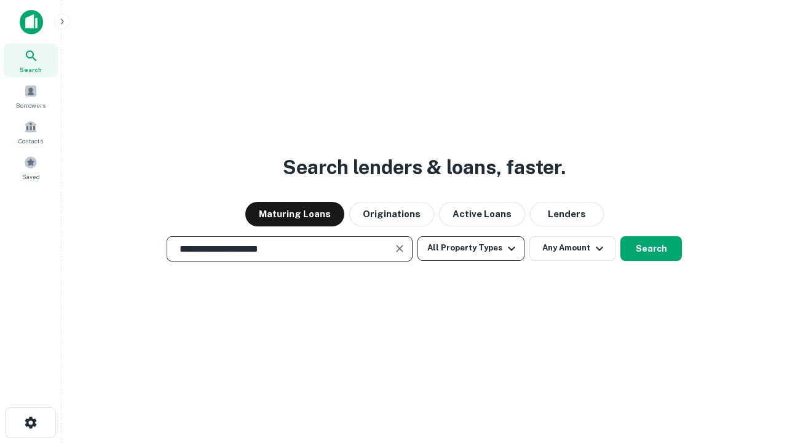
type input "**********"
click at [471, 248] on button "All Property Types" at bounding box center [470, 248] width 107 height 25
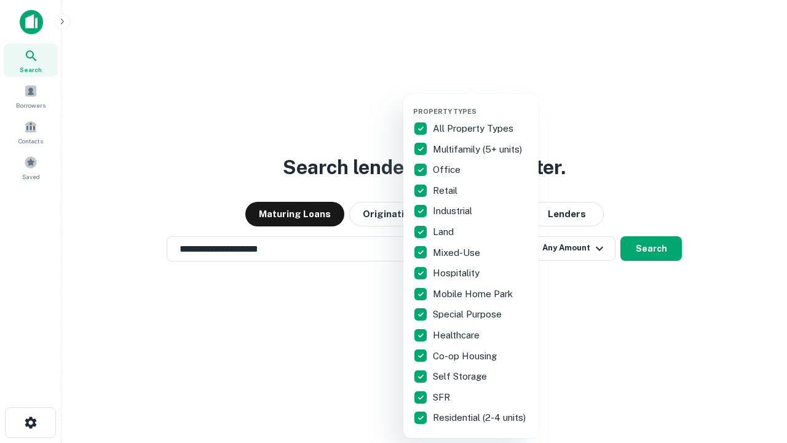
click at [481, 103] on button "button" at bounding box center [480, 103] width 135 height 1
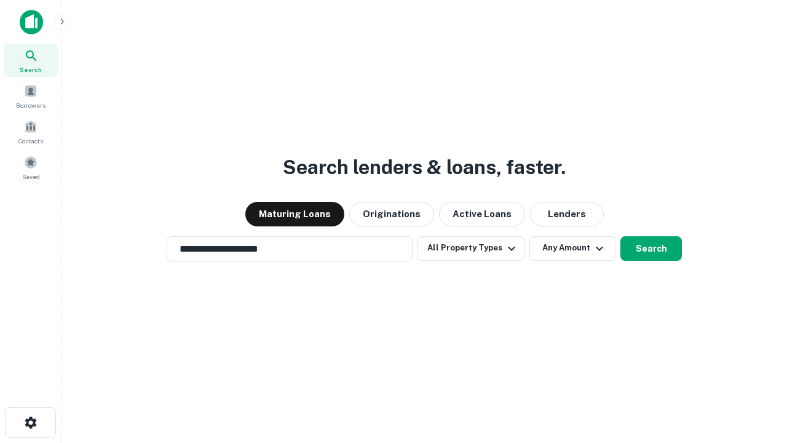
scroll to position [7, 148]
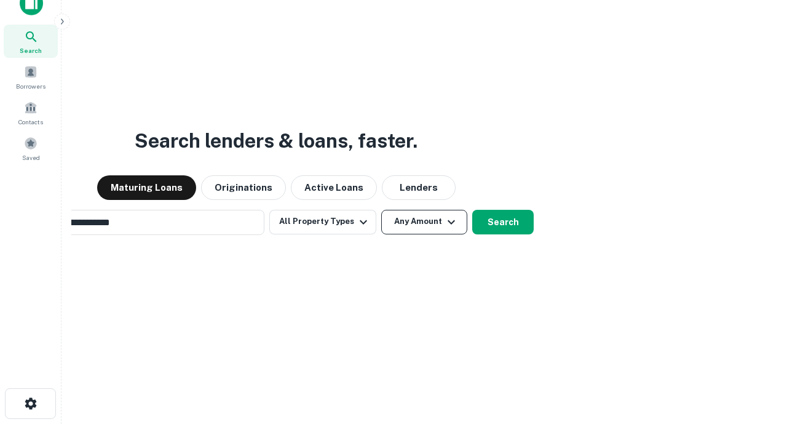
click at [381, 210] on button "Any Amount" at bounding box center [424, 222] width 86 height 25
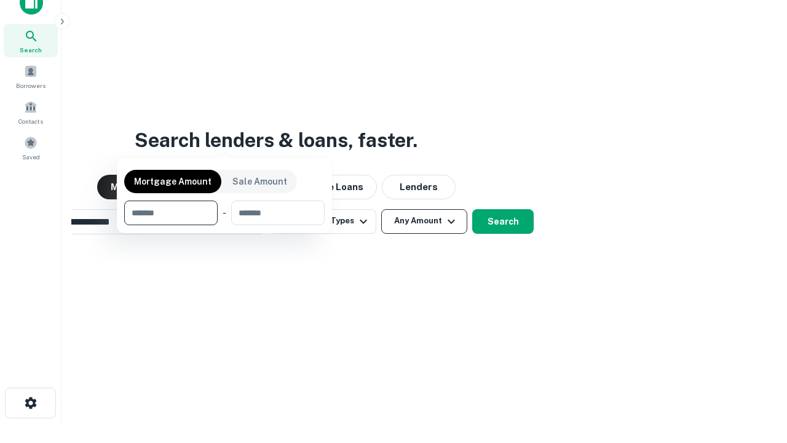
scroll to position [89, 348]
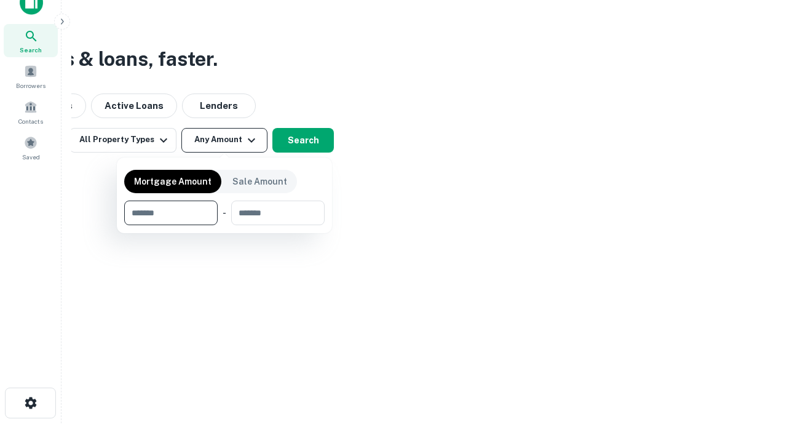
type input "*******"
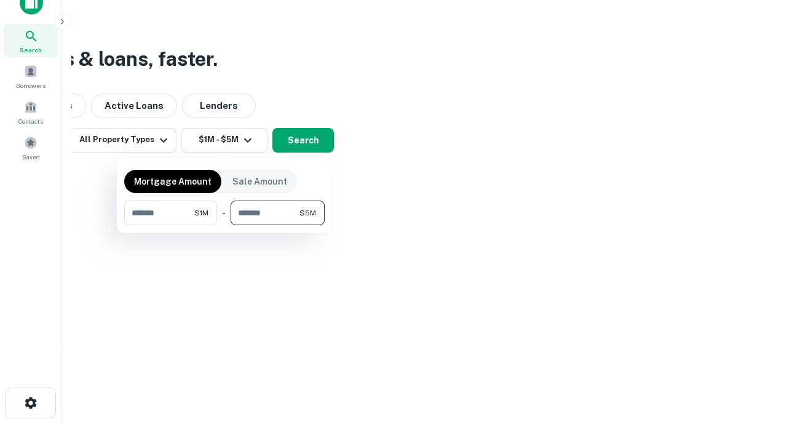
type input "*******"
click at [224, 225] on button "button" at bounding box center [224, 225] width 200 height 1
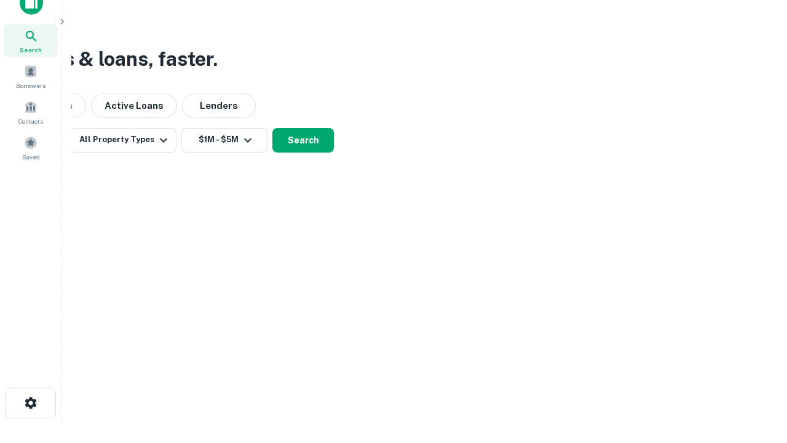
scroll to position [7, 227]
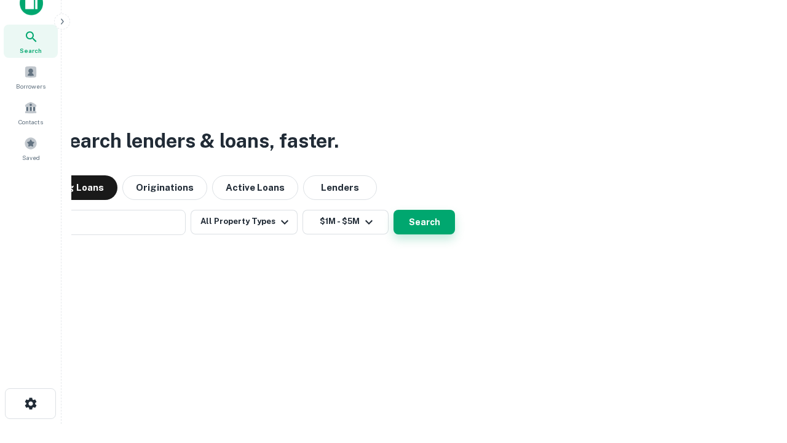
click at [394, 210] on button "Search" at bounding box center [424, 222] width 61 height 25
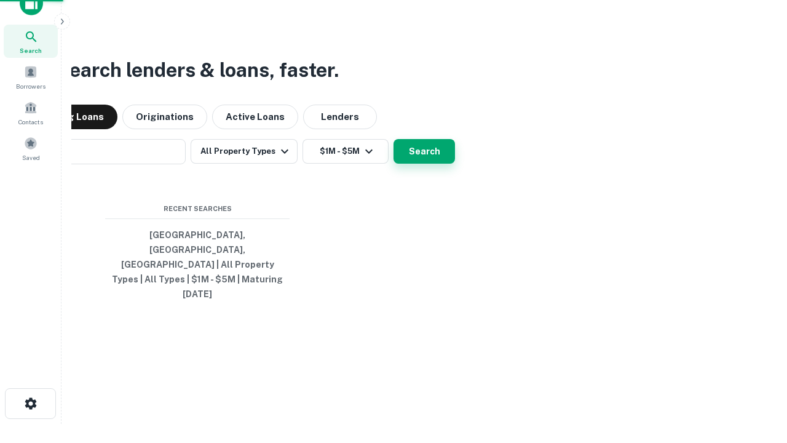
scroll to position [33, 348]
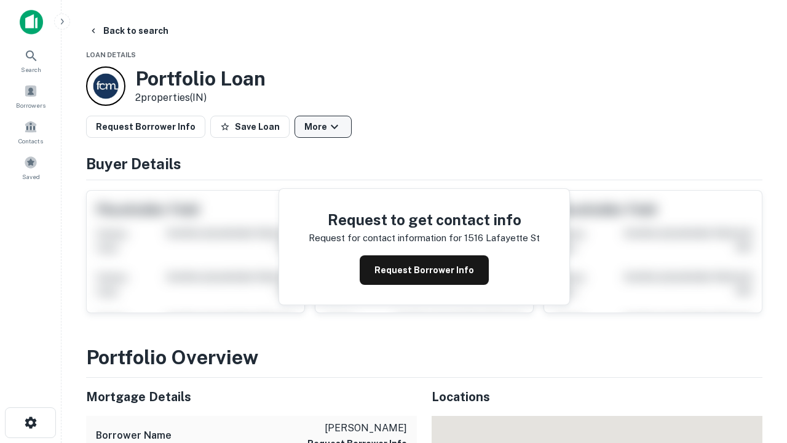
click at [323, 127] on button "More" at bounding box center [323, 127] width 57 height 22
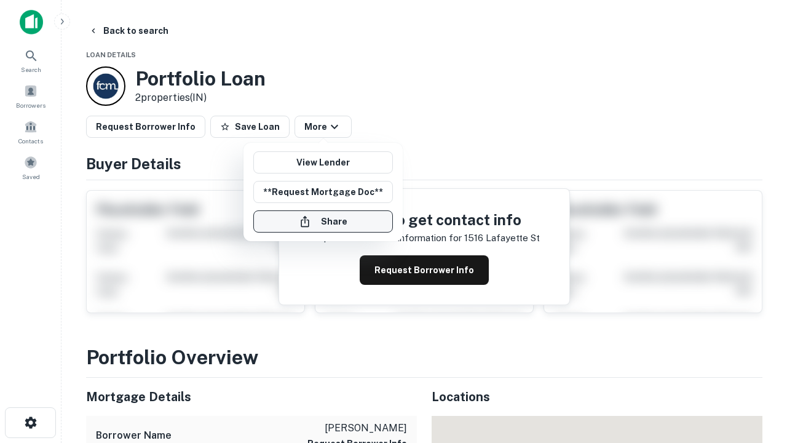
click at [323, 221] on button "Share" at bounding box center [323, 221] width 140 height 22
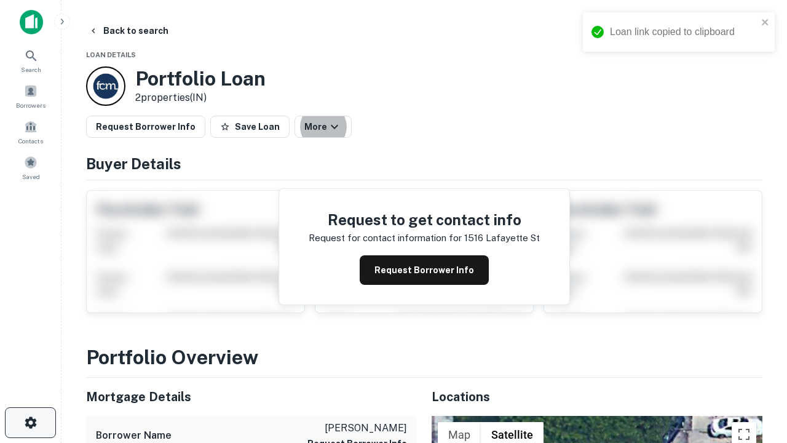
click at [30, 422] on icon "button" at bounding box center [30, 422] width 15 height 15
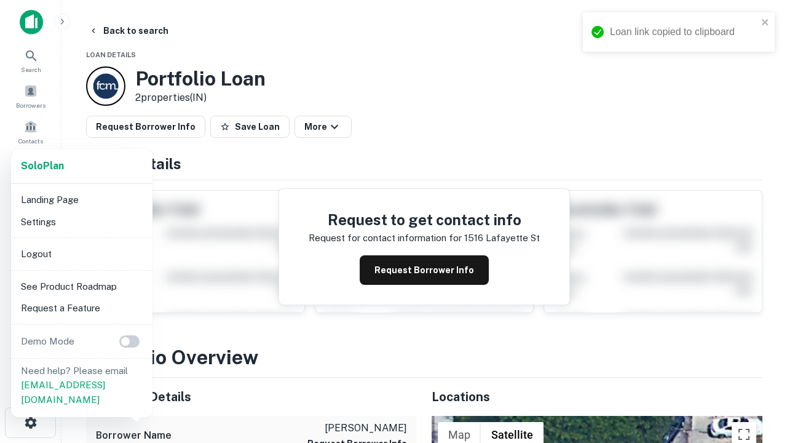
click at [81, 253] on li "Logout" at bounding box center [82, 254] width 132 height 22
